Goal: Task Accomplishment & Management: Use online tool/utility

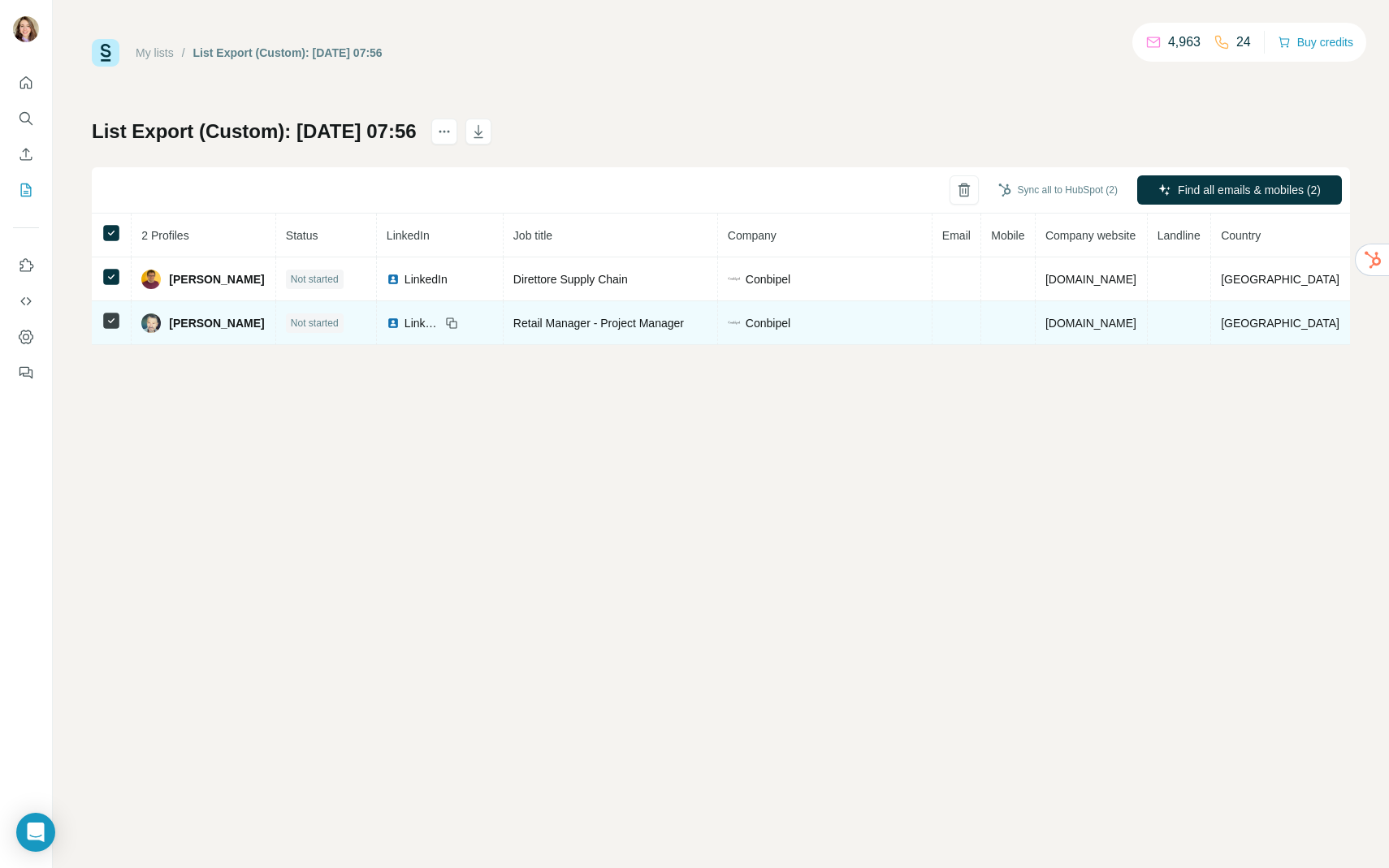
click at [99, 326] on td at bounding box center [112, 323] width 40 height 44
click at [102, 328] on icon at bounding box center [111, 320] width 19 height 19
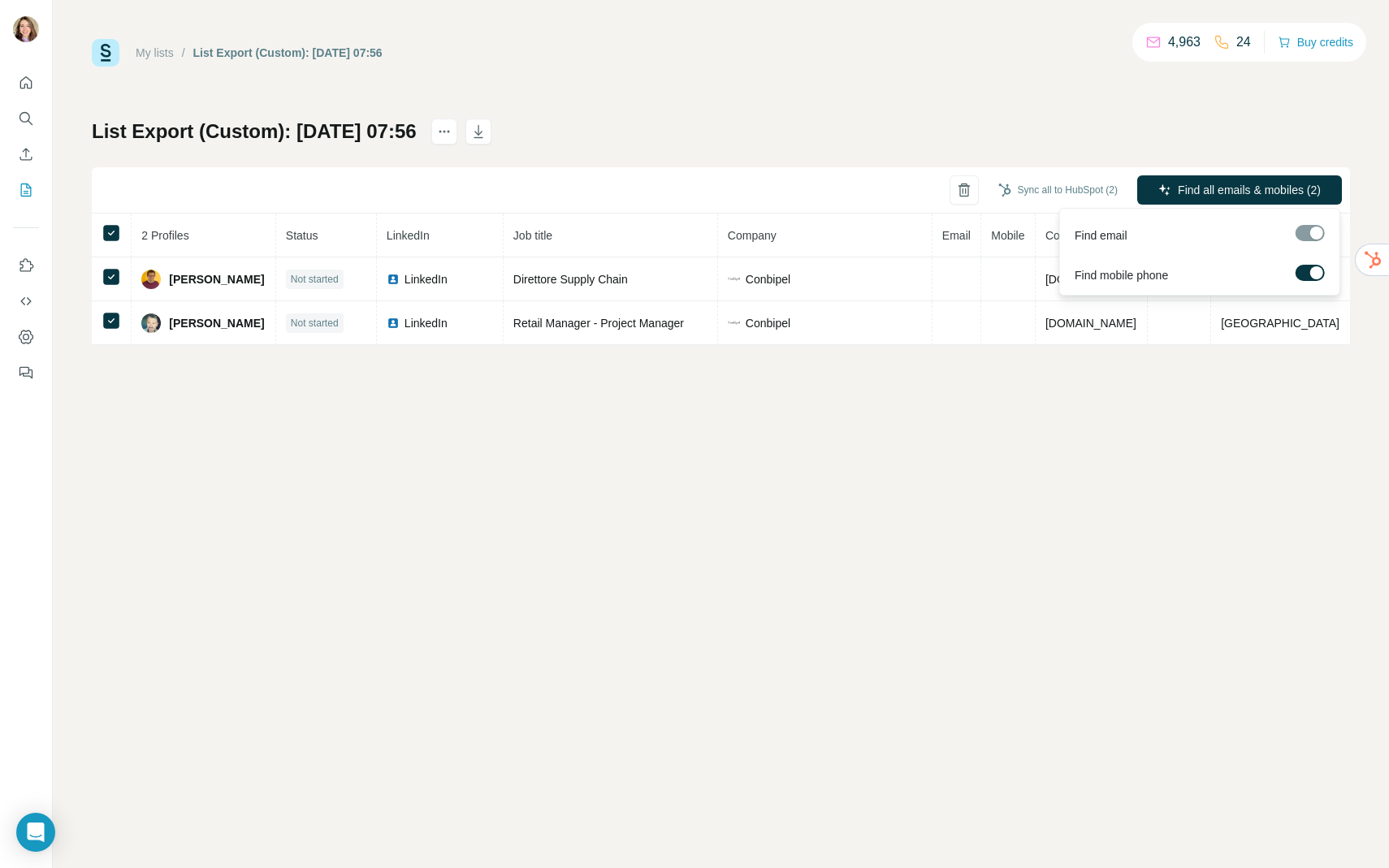
click at [1300, 274] on label at bounding box center [1310, 273] width 29 height 16
click at [1303, 243] on div at bounding box center [1310, 235] width 29 height 20
click at [1272, 193] on span "Find all emails (2)" at bounding box center [1276, 190] width 89 height 16
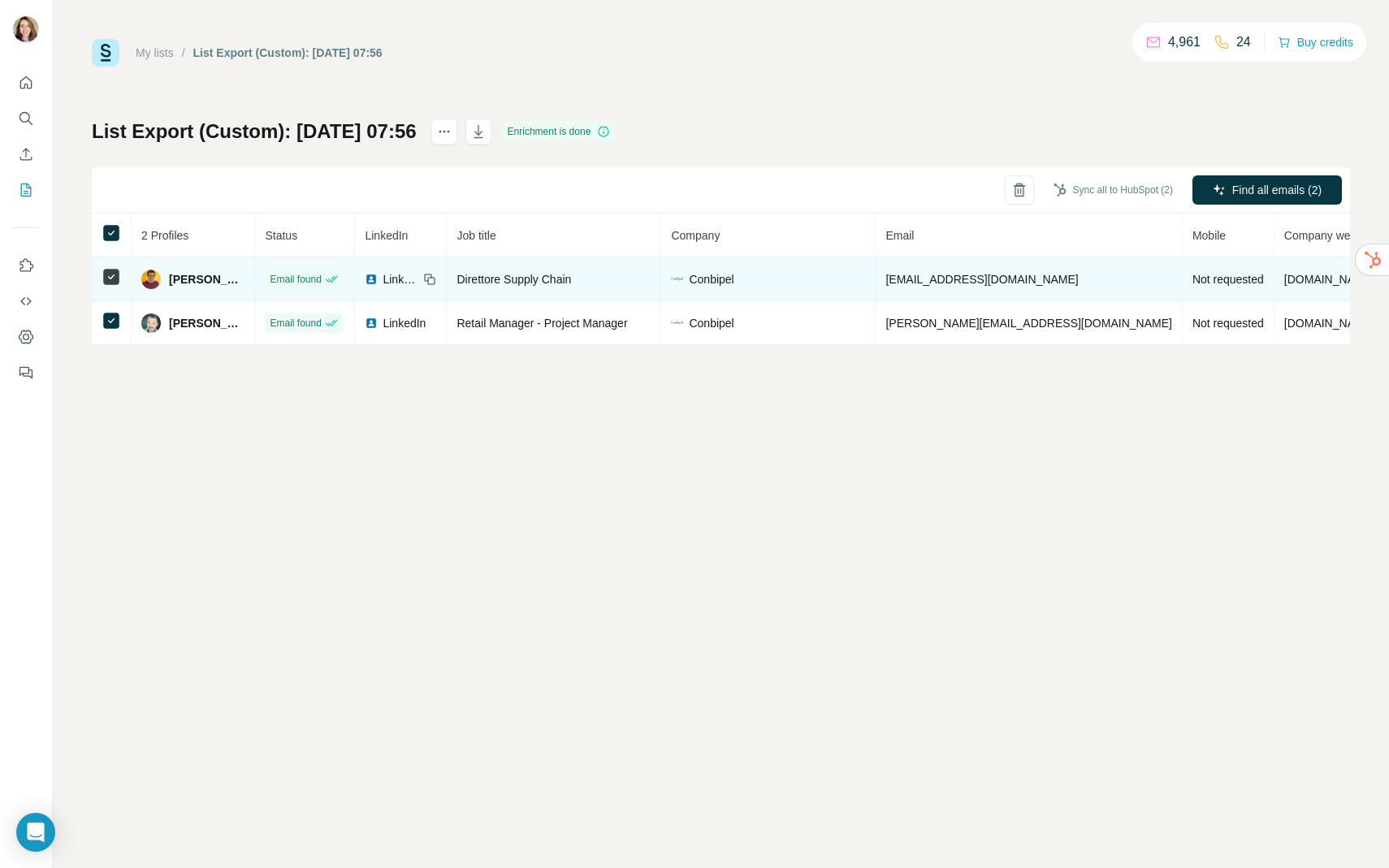
click at [888, 288] on td "[EMAIL_ADDRESS][DOMAIN_NAME]" at bounding box center [1029, 279] width 306 height 44
drag, startPoint x: 873, startPoint y: 278, endPoint x: 1001, endPoint y: 277, distance: 127.5
click at [1001, 278] on td "[EMAIL_ADDRESS][DOMAIN_NAME]" at bounding box center [1029, 279] width 306 height 44
copy span "[EMAIL_ADDRESS][DOMAIN_NAME]"
